Goal: Task Accomplishment & Management: Manage account settings

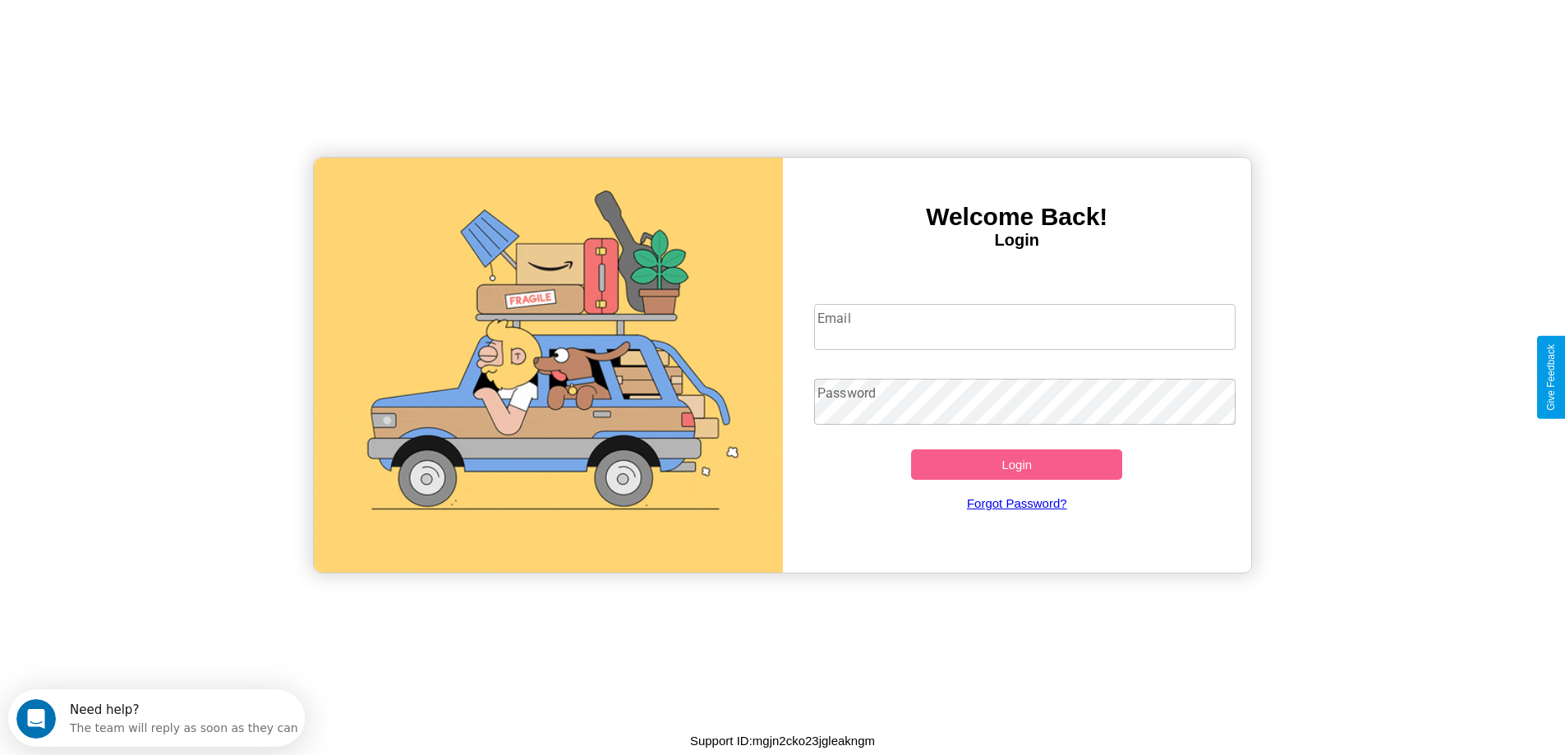
click at [1024, 327] on input "Email" at bounding box center [1024, 327] width 421 height 46
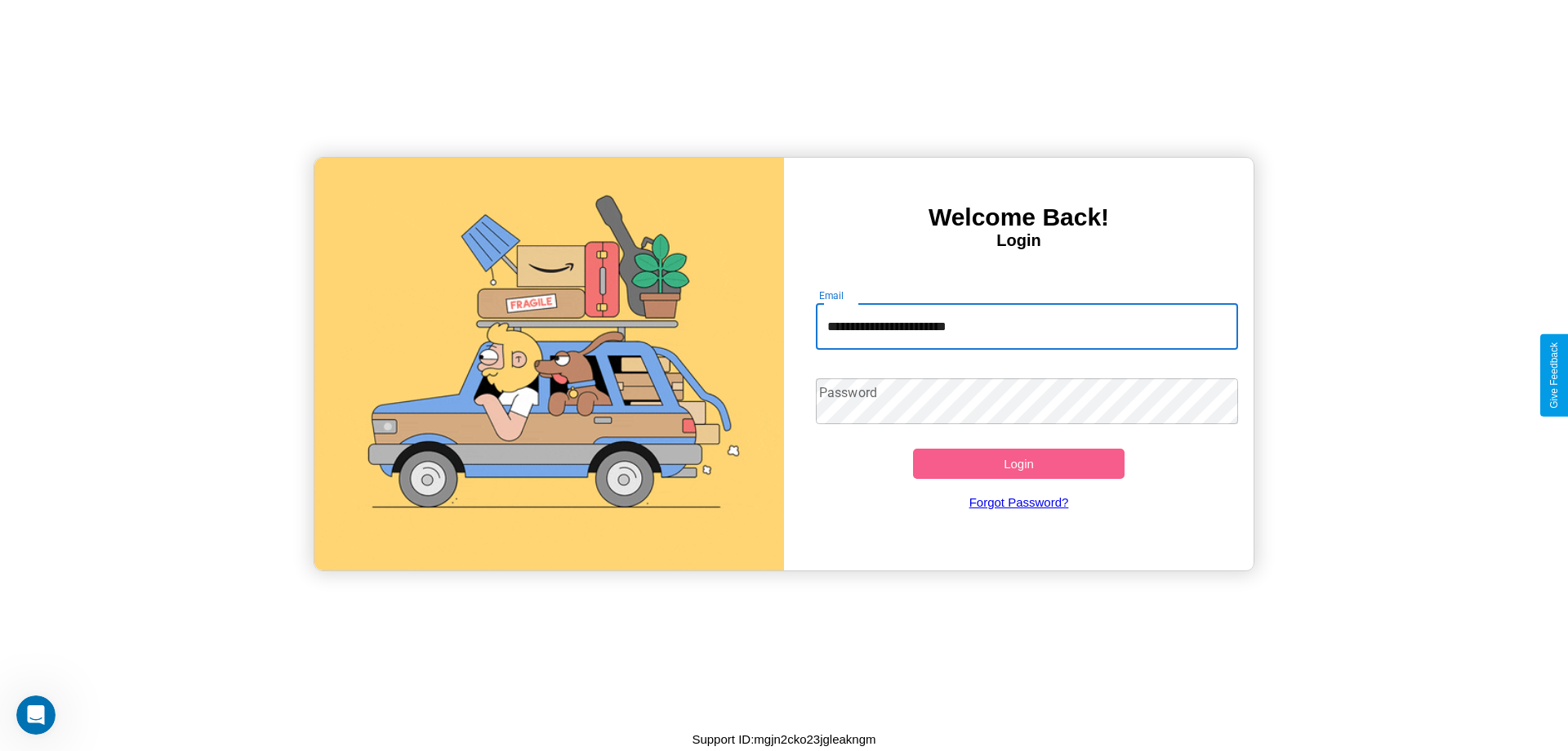
type input "**********"
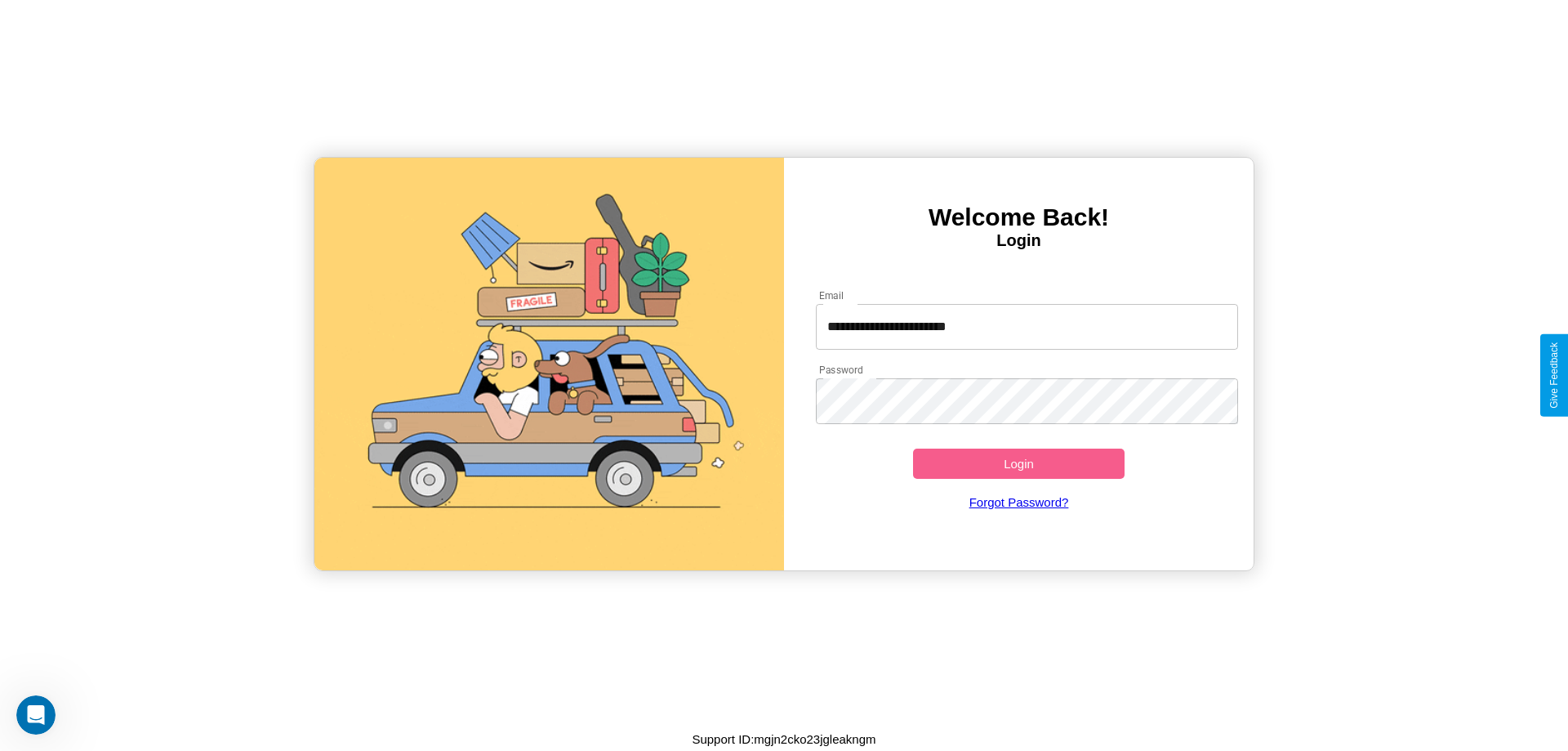
click at [1018, 464] on button "Login" at bounding box center [1018, 464] width 212 height 30
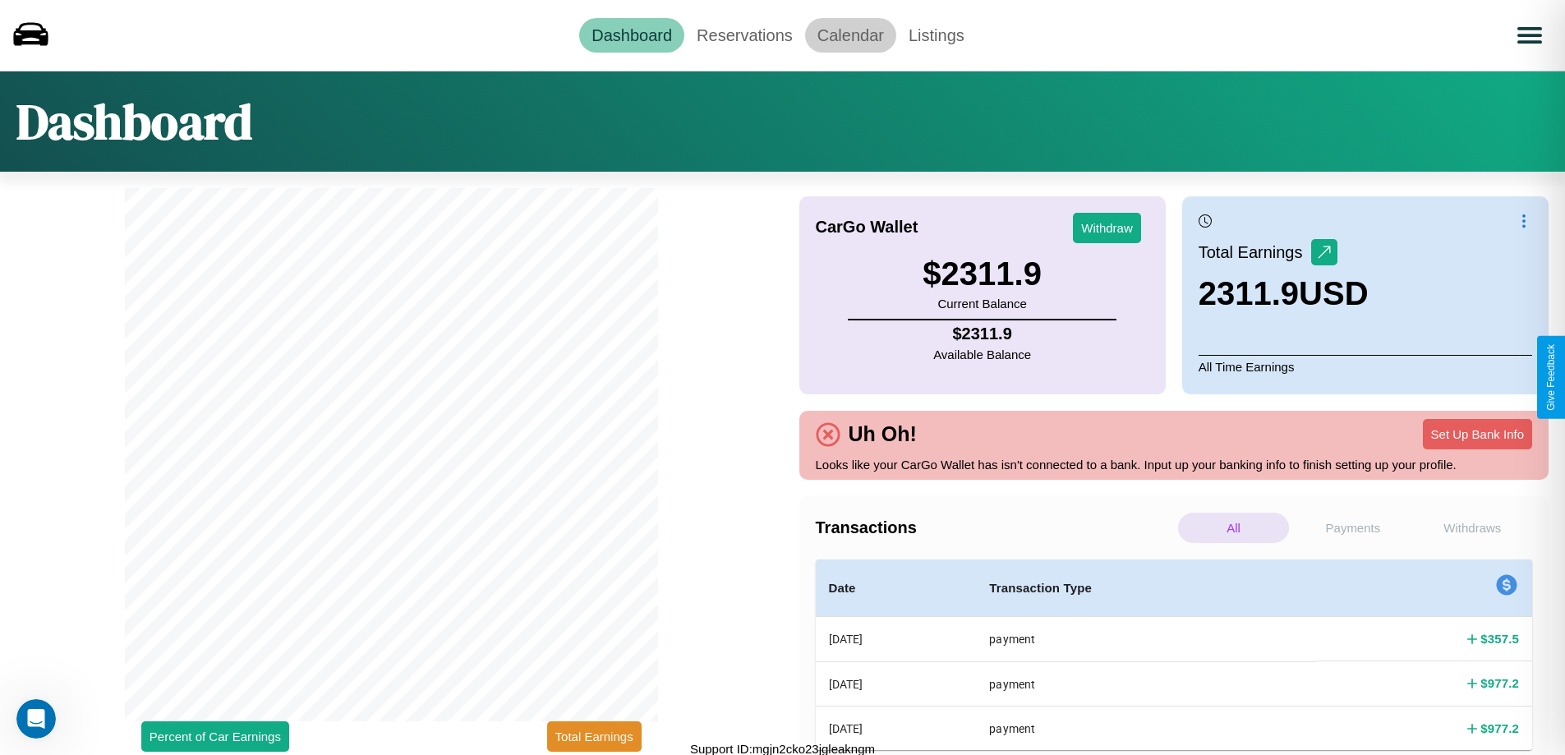
click at [850, 34] on link "Calendar" at bounding box center [850, 35] width 91 height 34
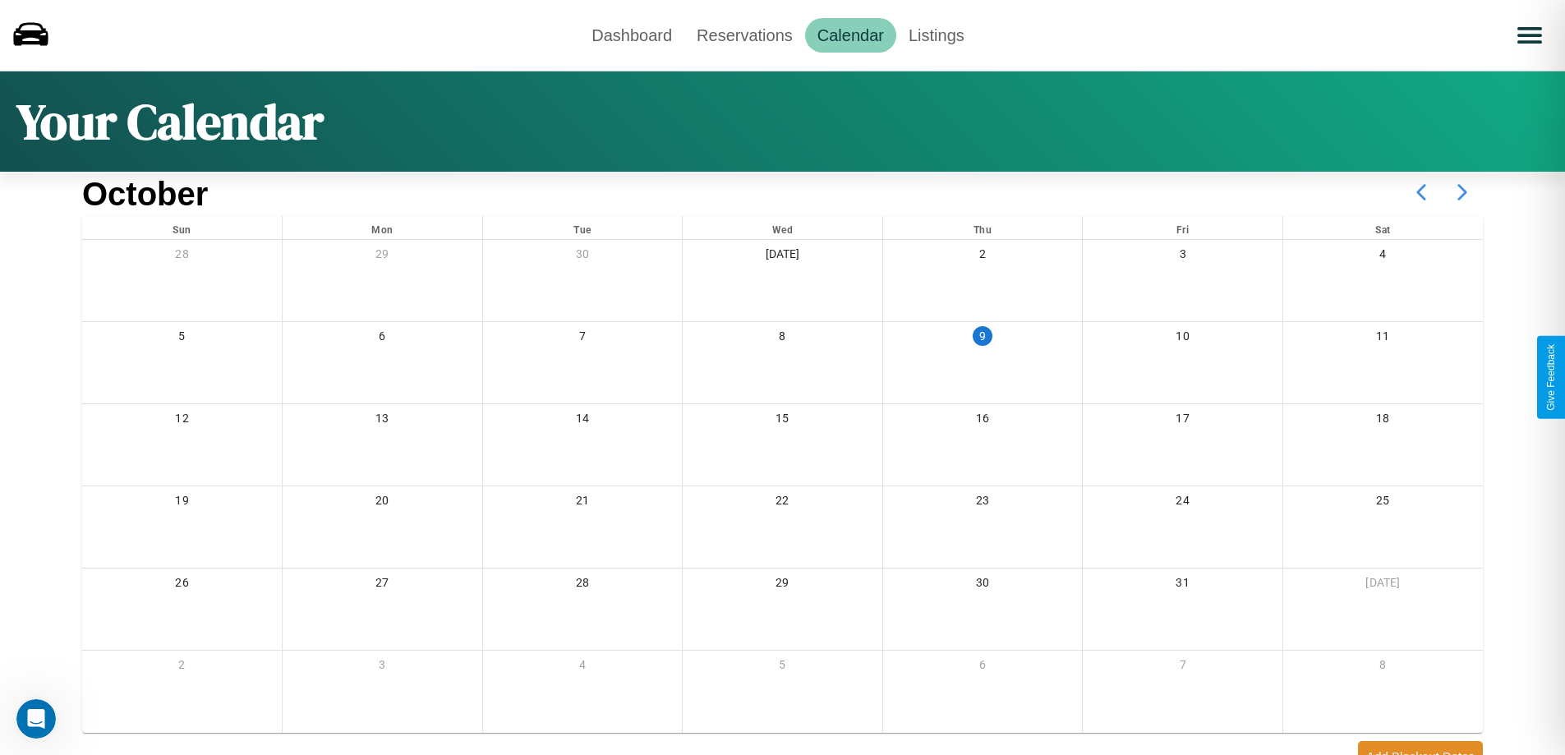
click at [1462, 192] on icon at bounding box center [1462, 192] width 41 height 41
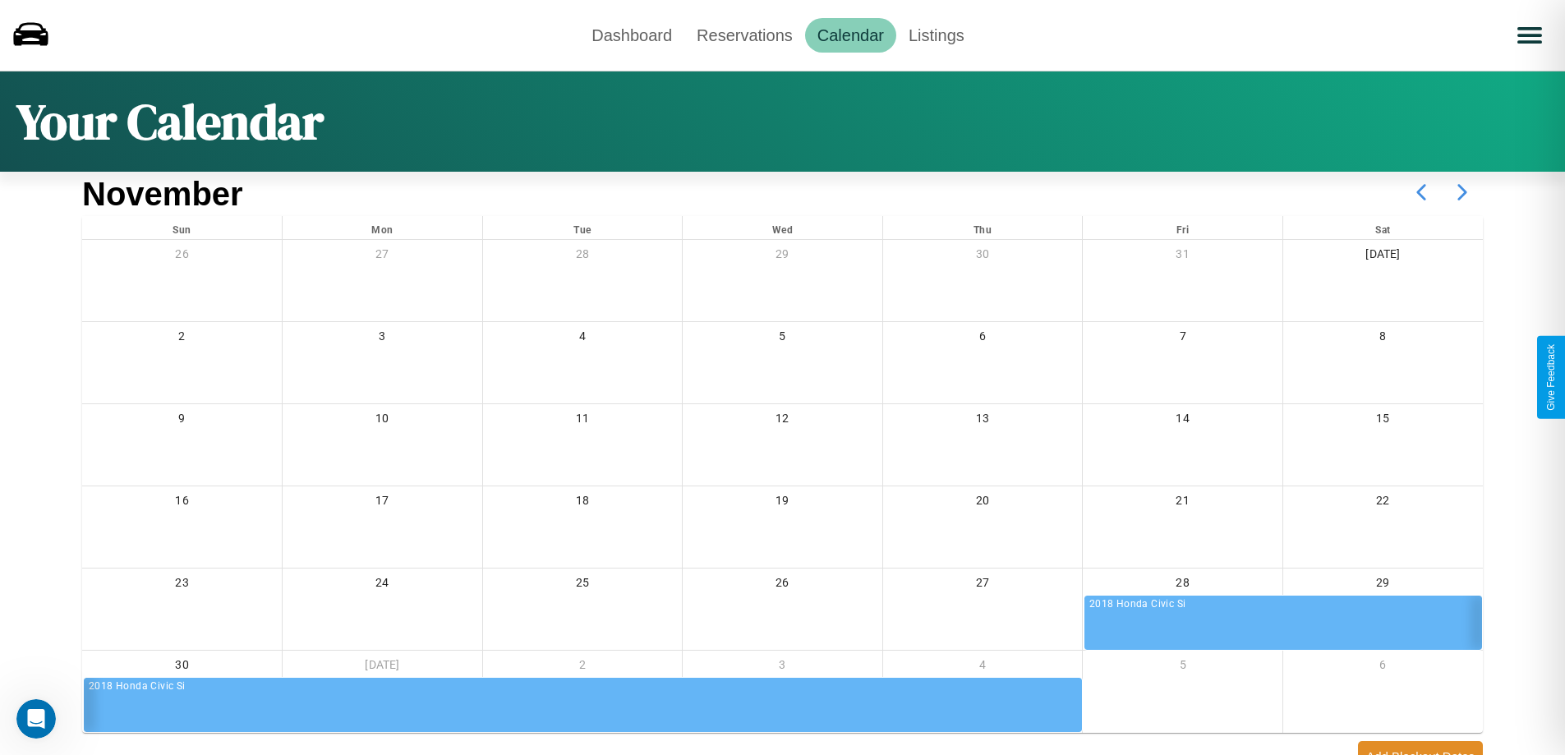
click at [1462, 192] on icon at bounding box center [1462, 192] width 41 height 41
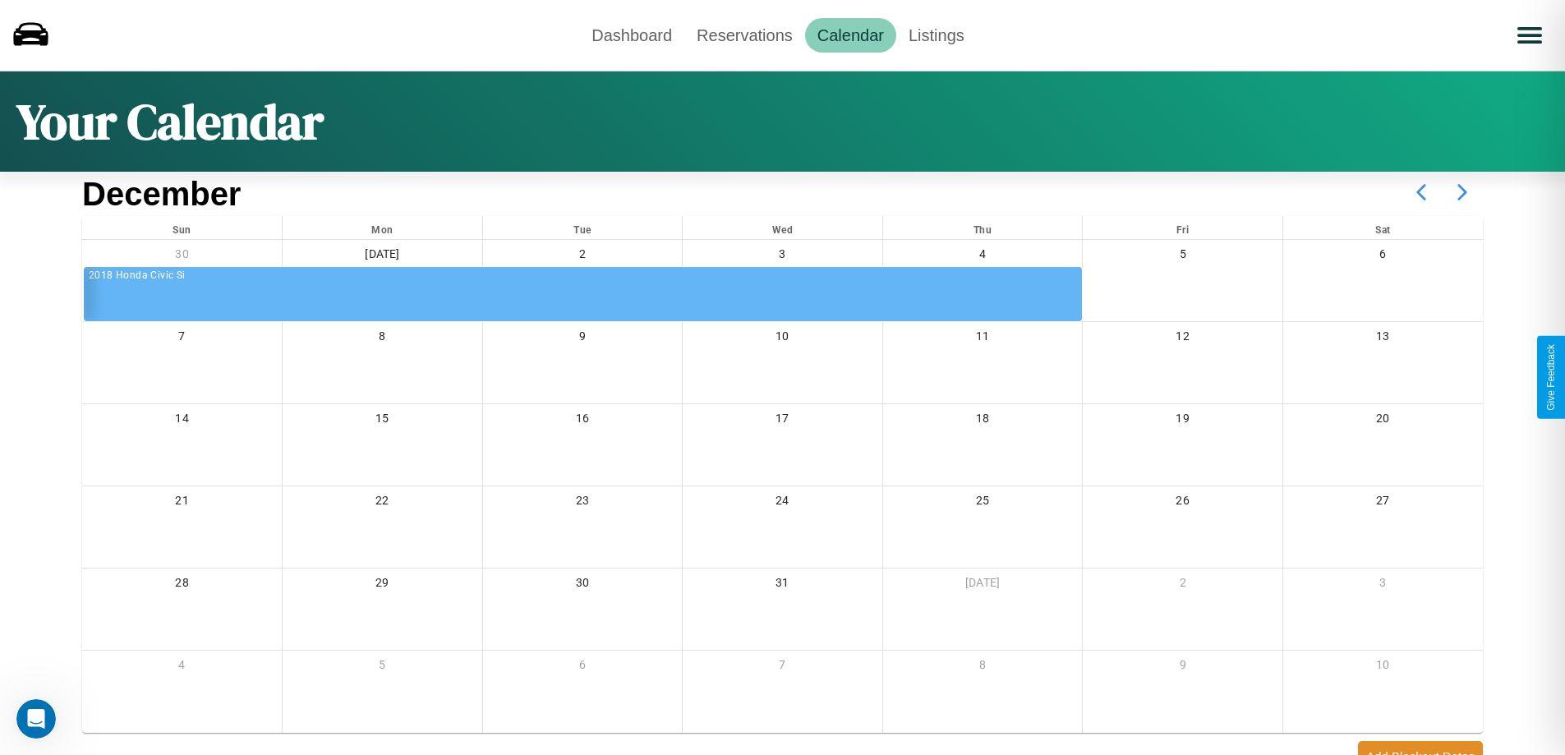
click at [1462, 192] on icon at bounding box center [1462, 192] width 41 height 41
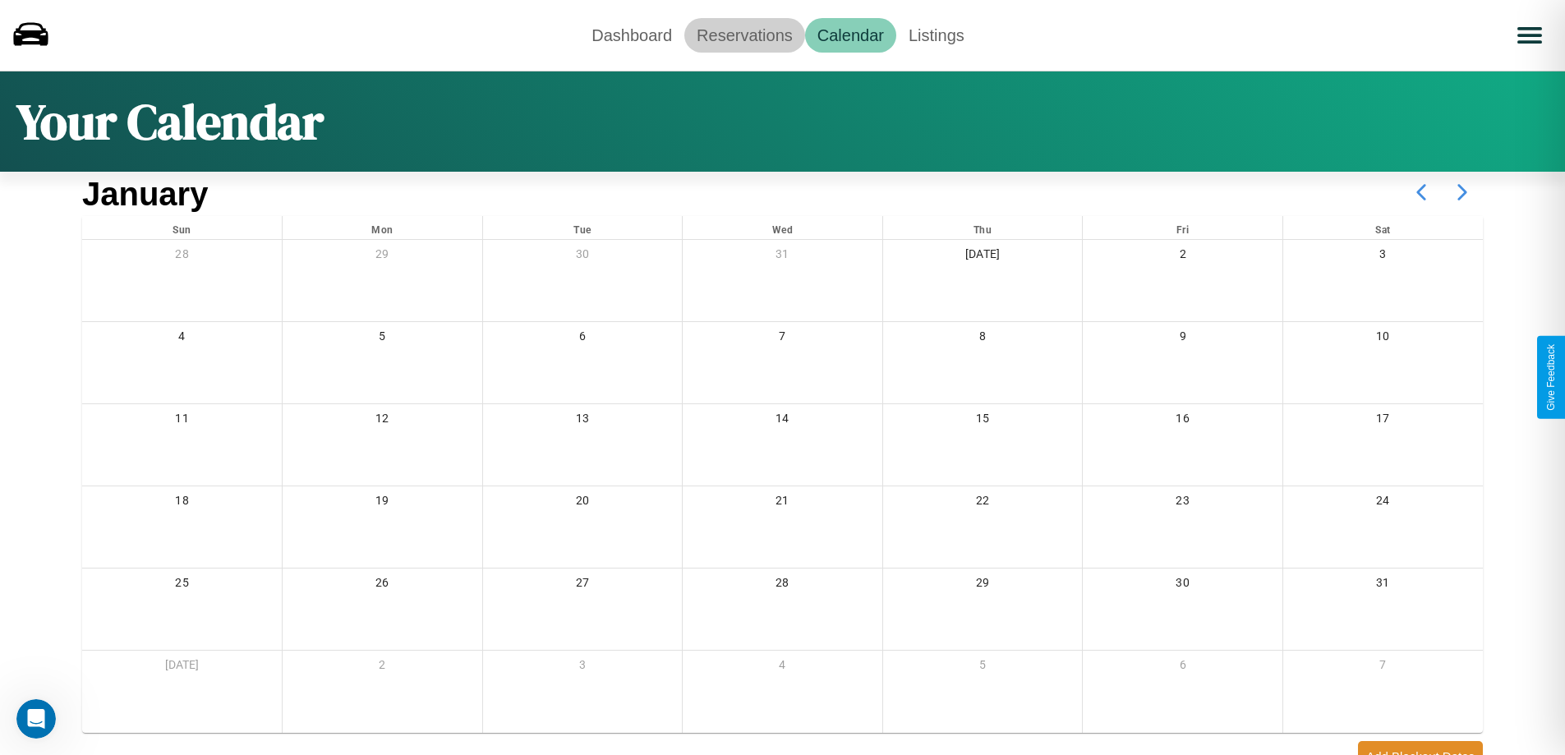
click at [744, 34] on link "Reservations" at bounding box center [744, 35] width 121 height 34
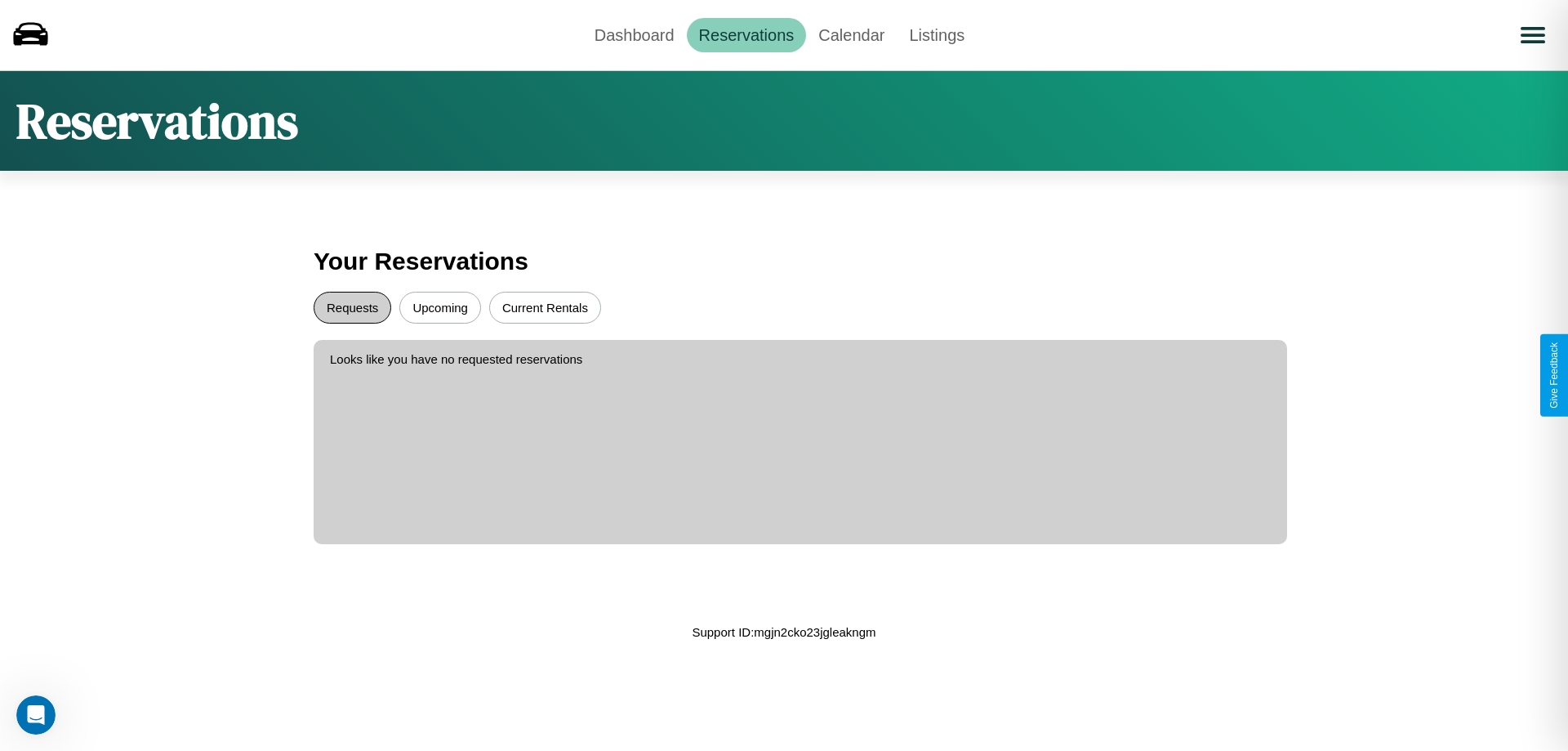
click at [352, 307] on button "Requests" at bounding box center [352, 307] width 78 height 32
click at [545, 307] on button "Current Rentals" at bounding box center [545, 307] width 112 height 32
click at [440, 307] on button "Upcoming" at bounding box center [440, 307] width 82 height 32
